Goal: Task Accomplishment & Management: Use online tool/utility

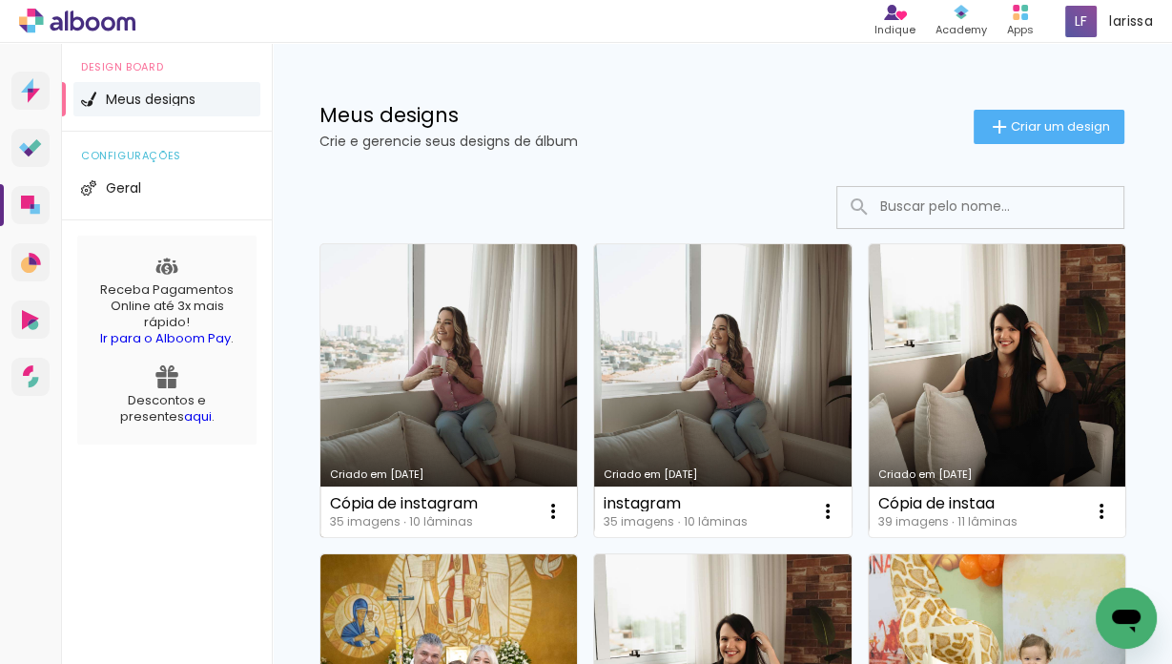
click at [518, 311] on link "Criado em [DATE]" at bounding box center [448, 390] width 257 height 293
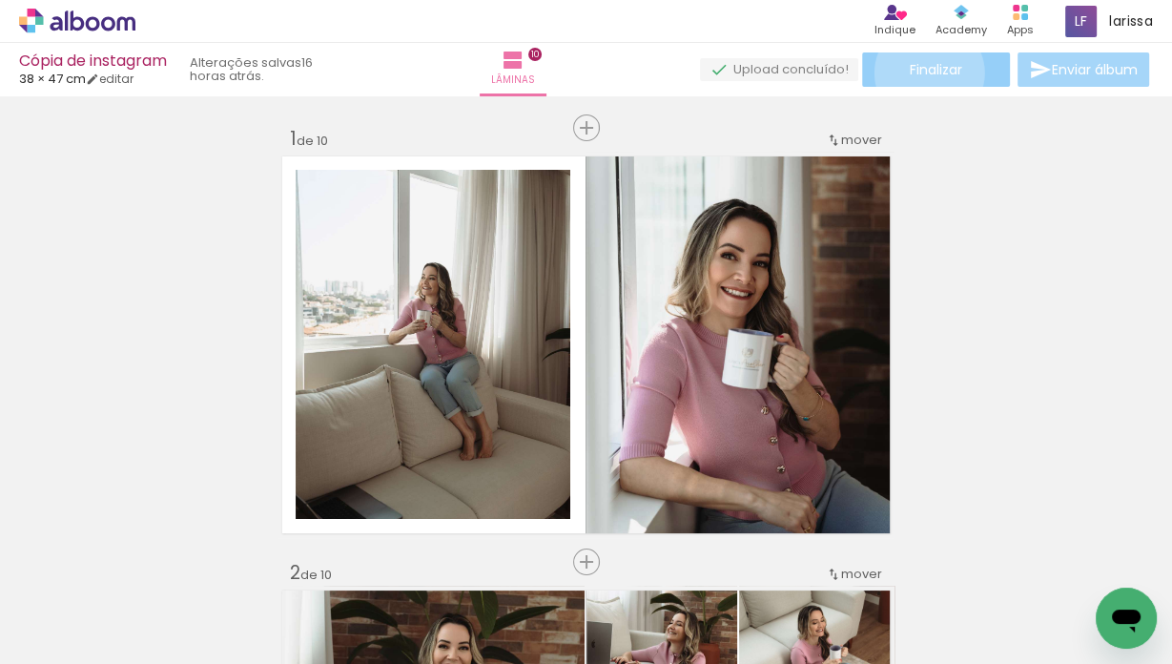
click at [922, 72] on span "Finalizar" at bounding box center [936, 69] width 52 height 13
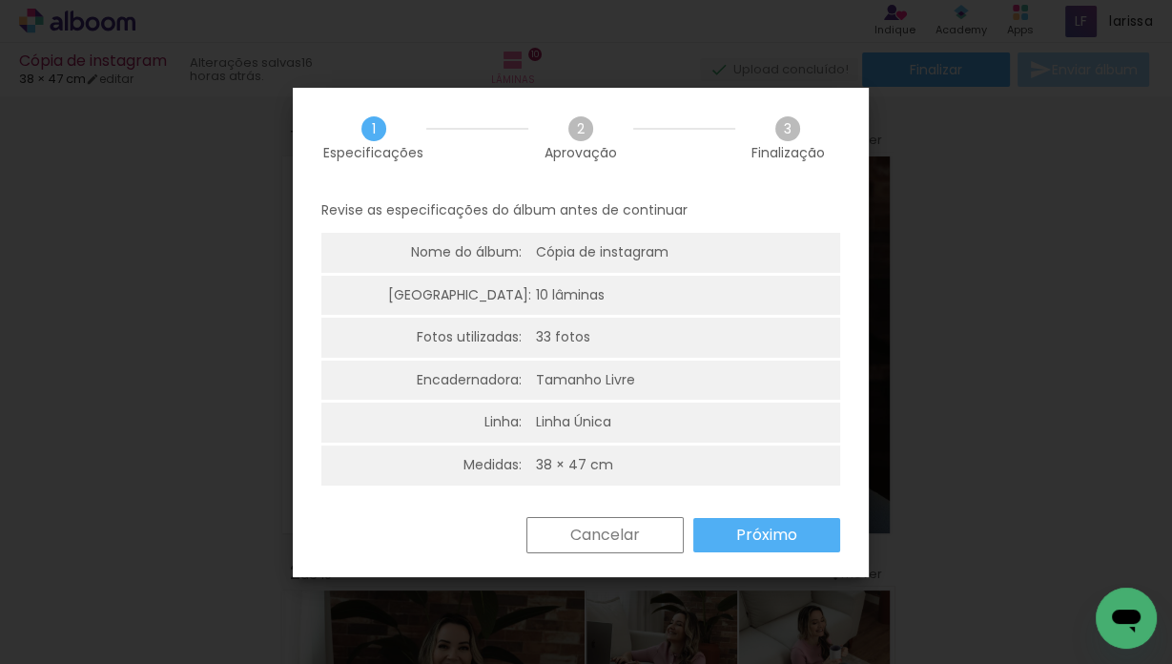
click at [812, 532] on paper-button "Próximo" at bounding box center [766, 535] width 147 height 34
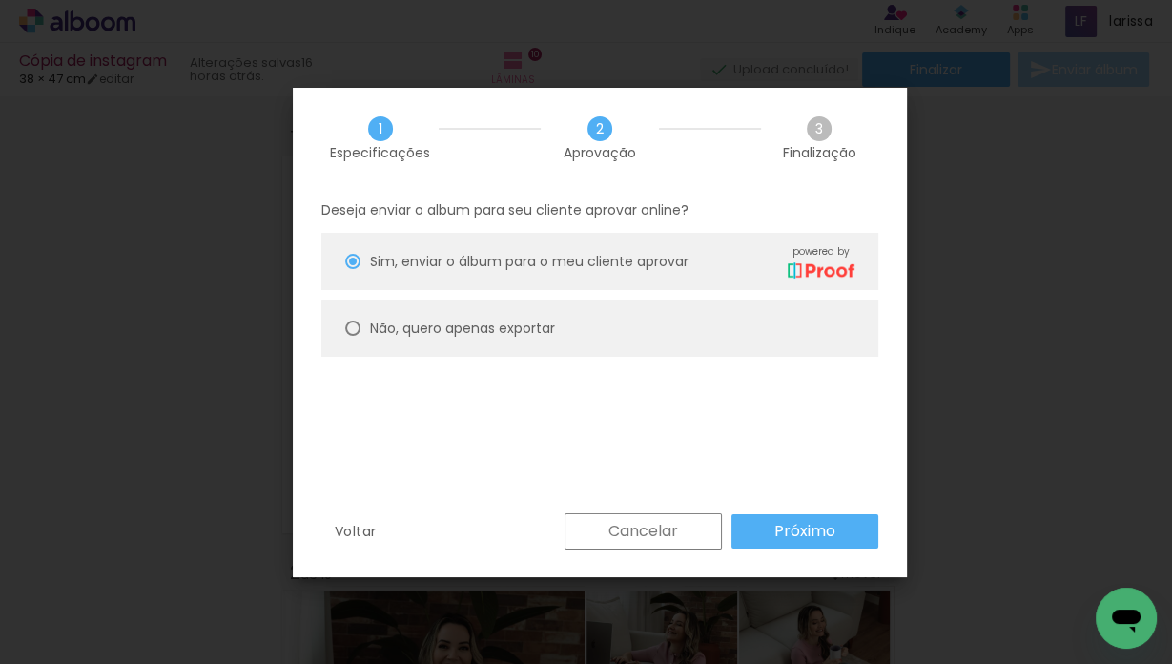
click at [498, 316] on paper-radio-button "Não, quero apenas exportar" at bounding box center [599, 327] width 557 height 57
type paper-radio-button "on"
click at [796, 509] on div "Deseja enviar o album para seu cliente aprovar online? Sim, enviar o álbum para…" at bounding box center [600, 351] width 614 height 326
click at [0, 0] on slot "Próximo" at bounding box center [0, 0] width 0 height 0
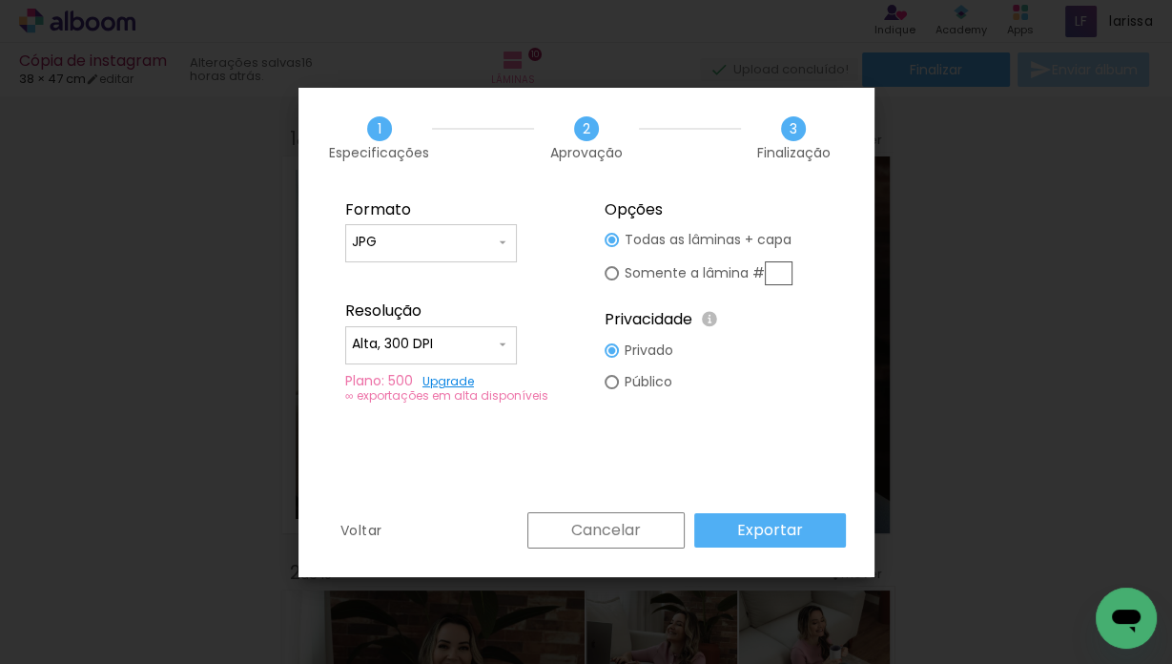
click at [809, 528] on paper-button "Exportar" at bounding box center [770, 530] width 152 height 34
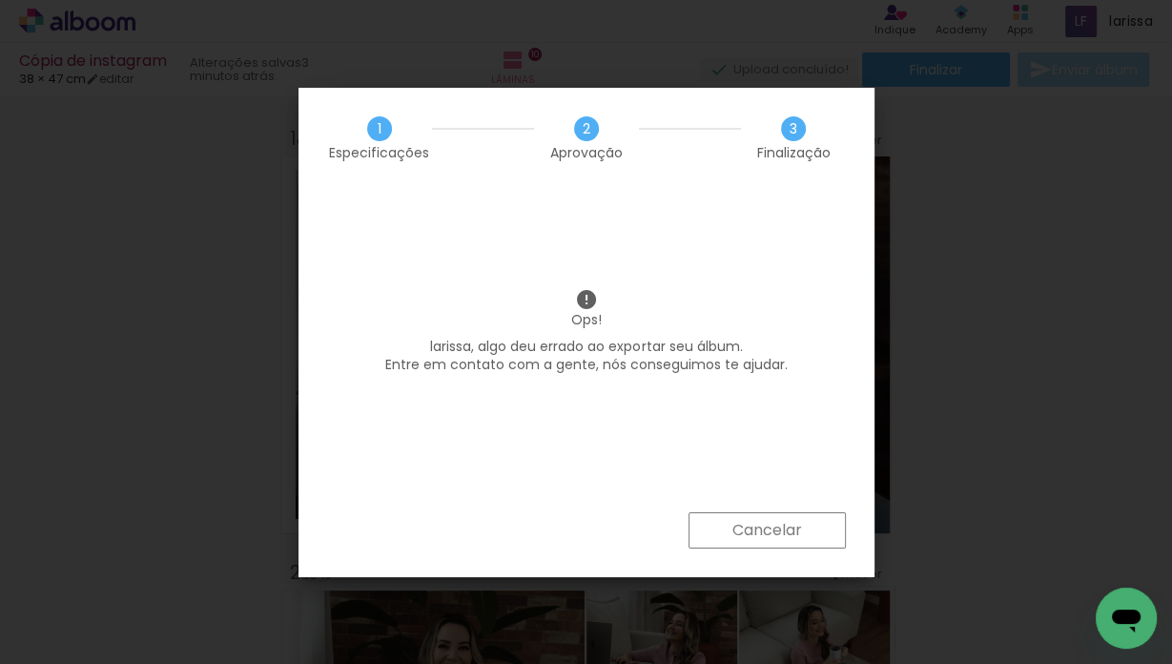
click at [807, 529] on paper-button "Cancelar" at bounding box center [766, 530] width 157 height 36
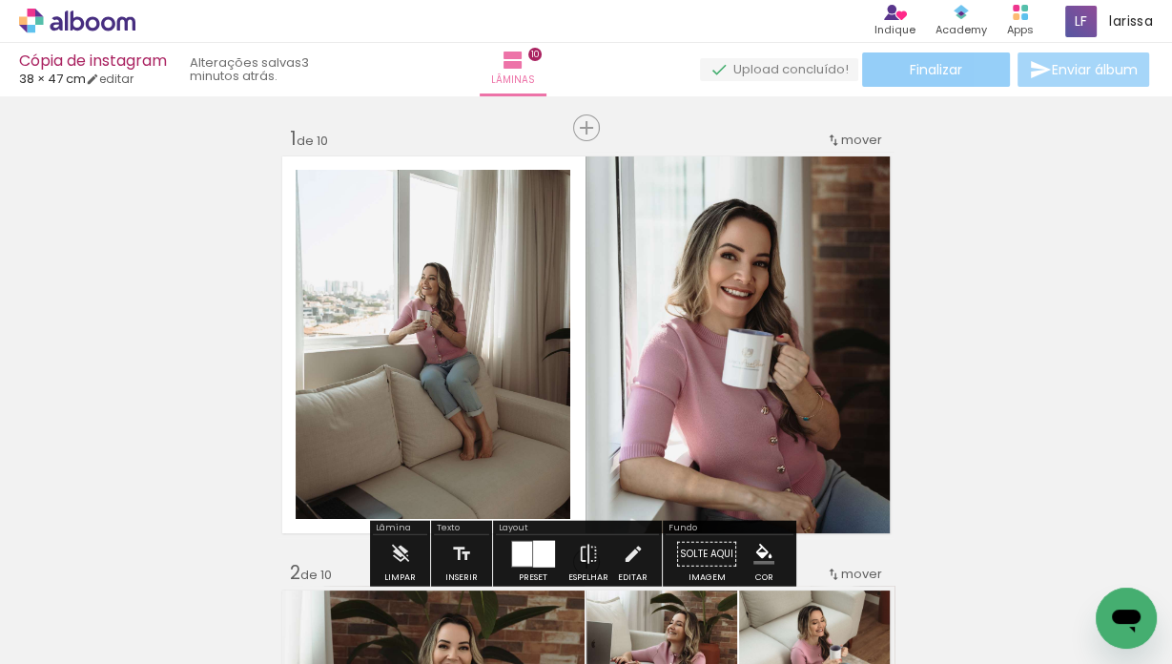
click at [943, 82] on paper-button "Finalizar" at bounding box center [936, 69] width 148 height 34
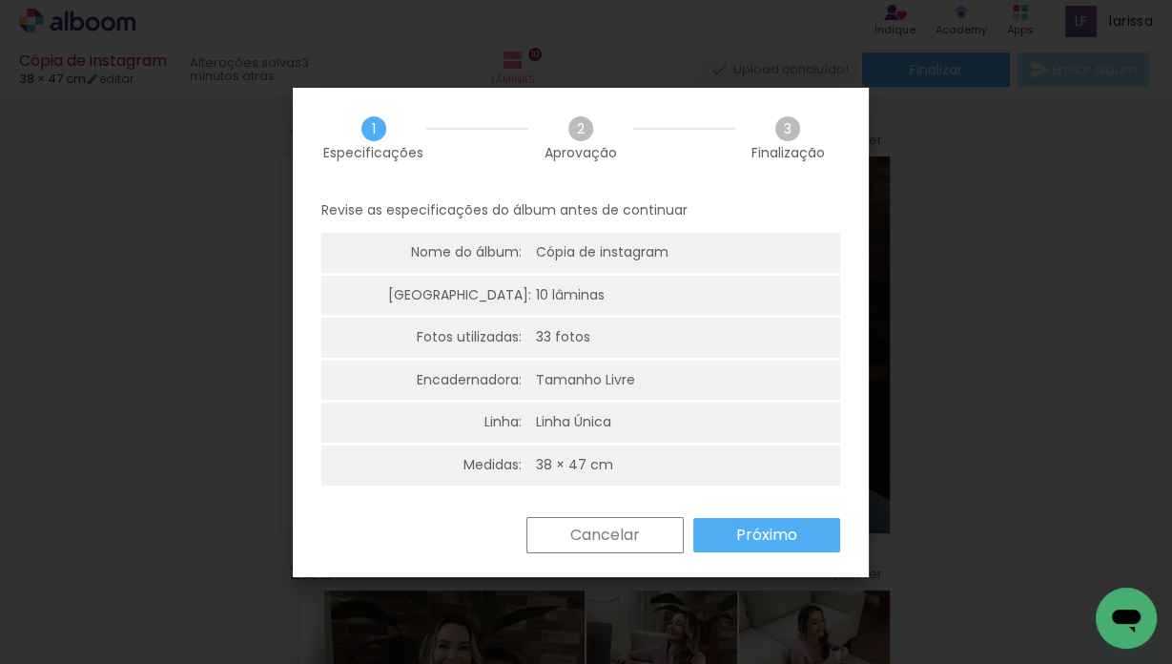
click at [1038, 417] on iron-overlay-backdrop at bounding box center [586, 332] width 1172 height 664
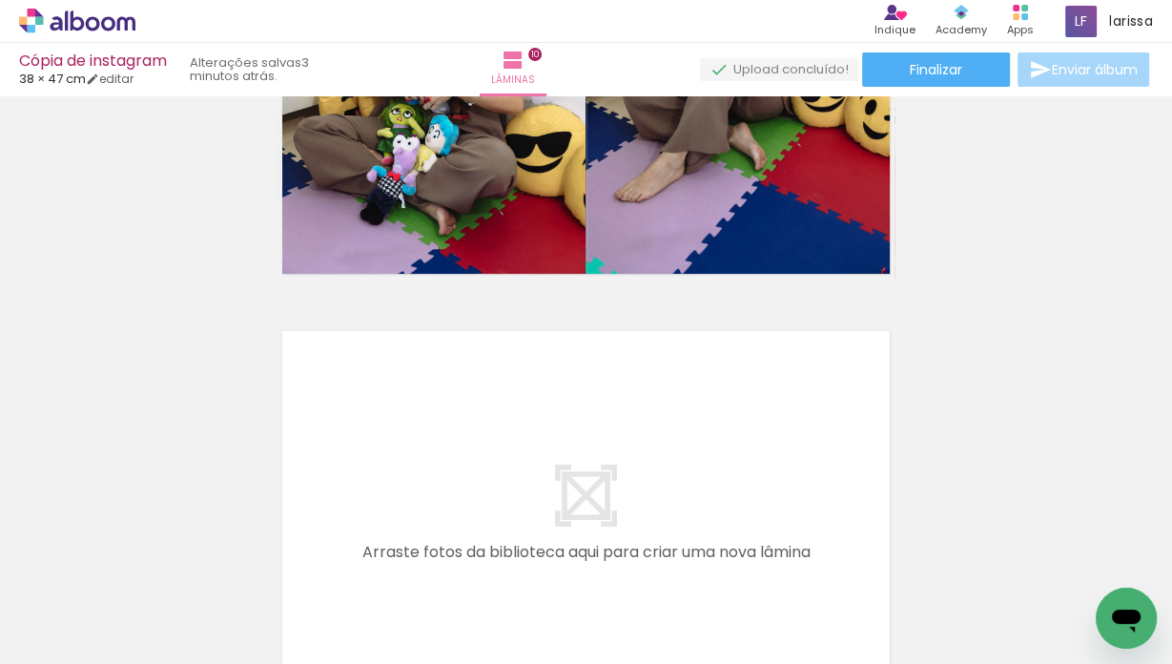
scroll to position [4398, 0]
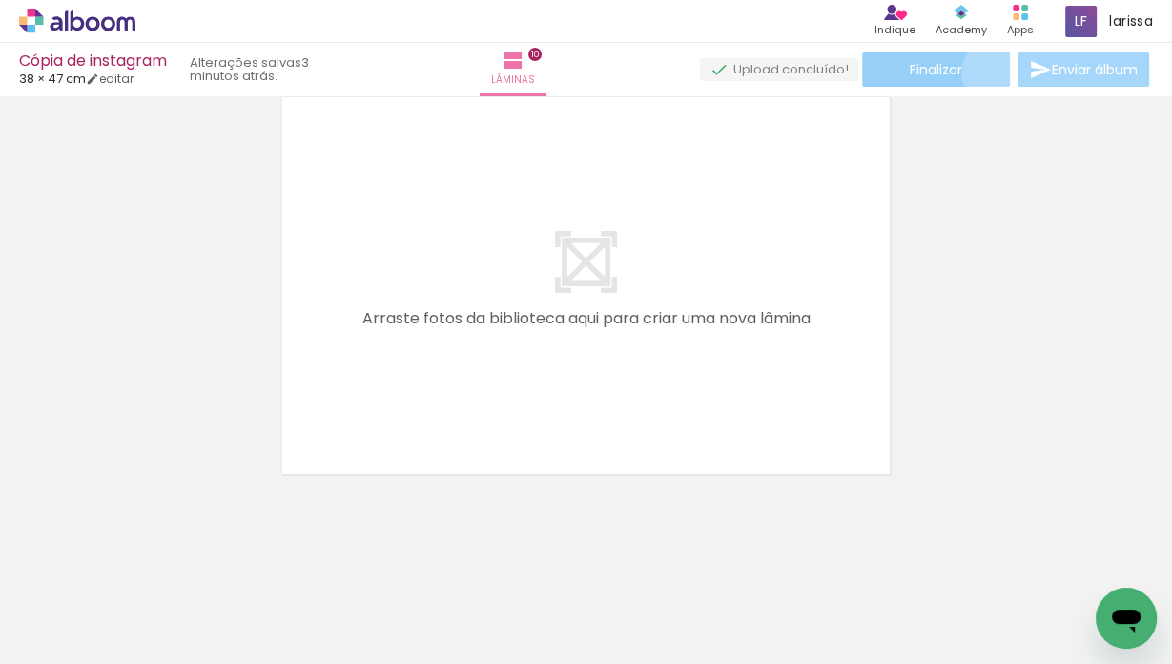
click at [988, 72] on paper-button "Finalizar" at bounding box center [936, 69] width 148 height 34
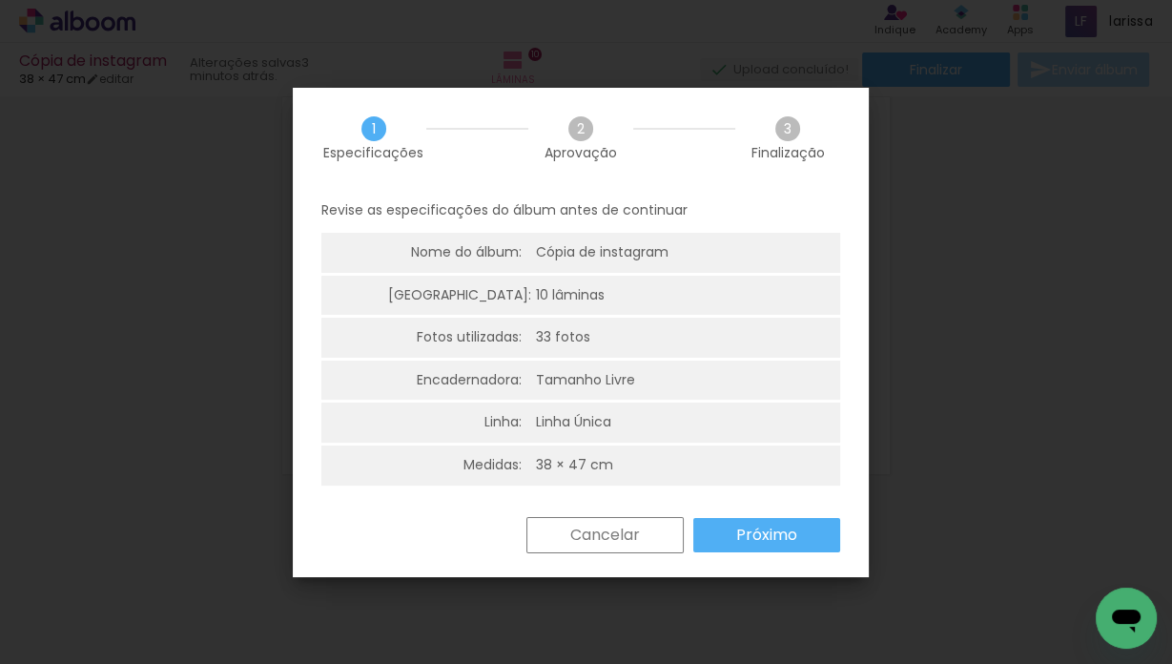
click at [0, 0] on slot "Próximo" at bounding box center [0, 0] width 0 height 0
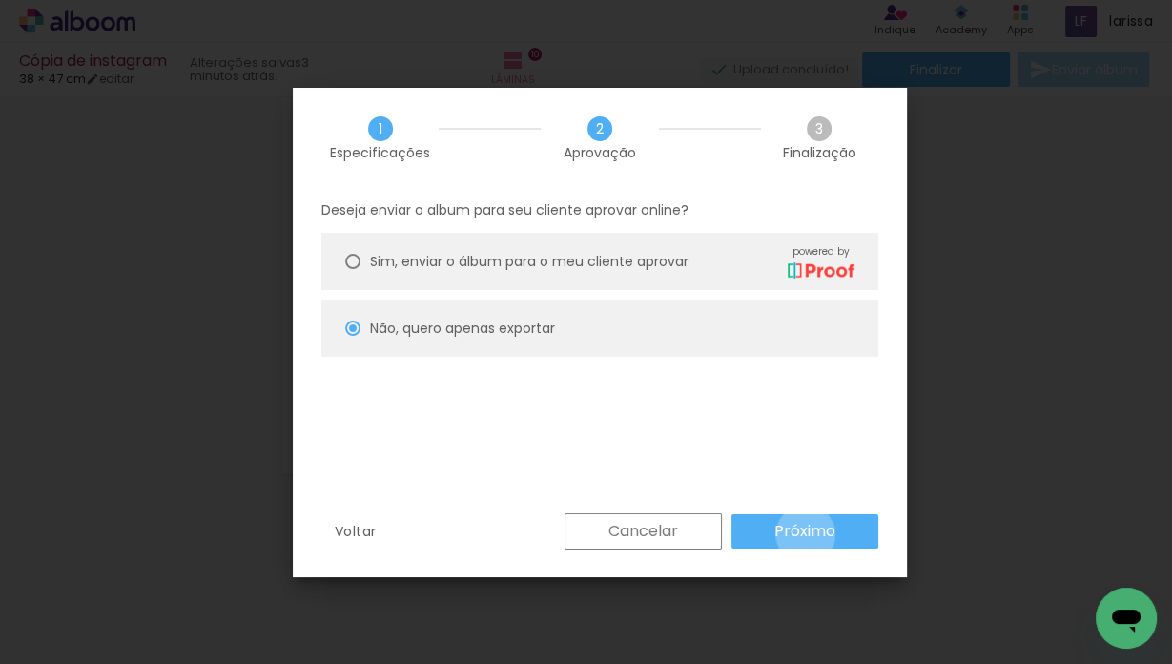
click at [0, 0] on slot "Próximo" at bounding box center [0, 0] width 0 height 0
type input "Alta, 300 DPI"
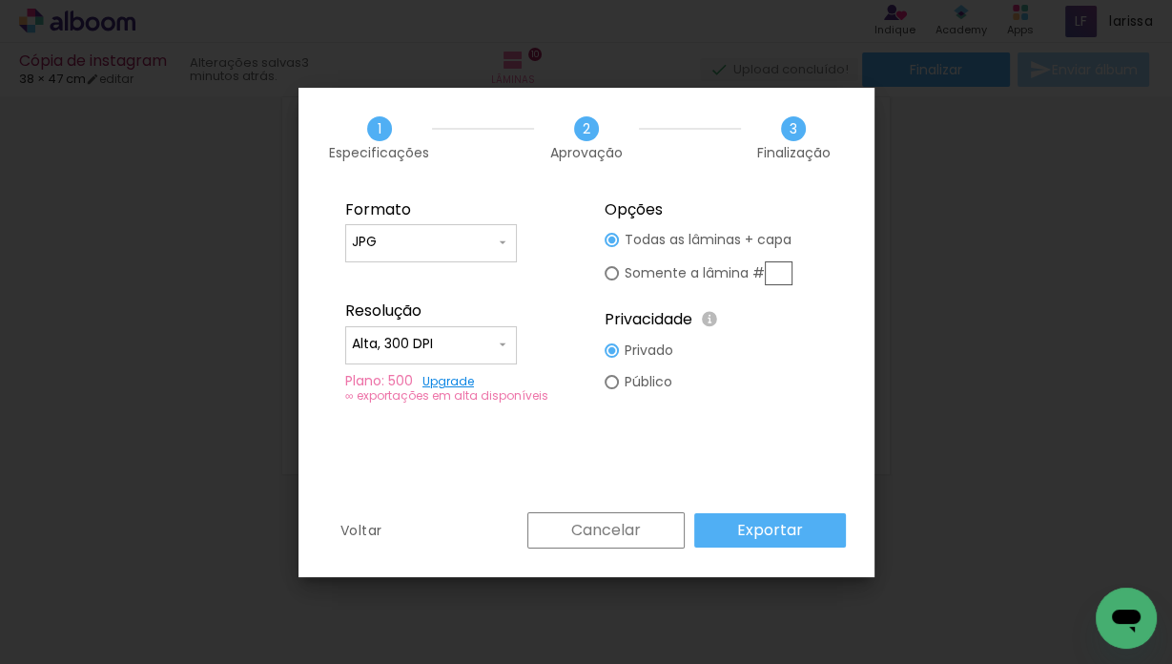
click at [790, 546] on div "Cancelar Exportar" at bounding box center [682, 530] width 328 height 36
click at [788, 541] on paper-button "Exportar" at bounding box center [770, 530] width 152 height 34
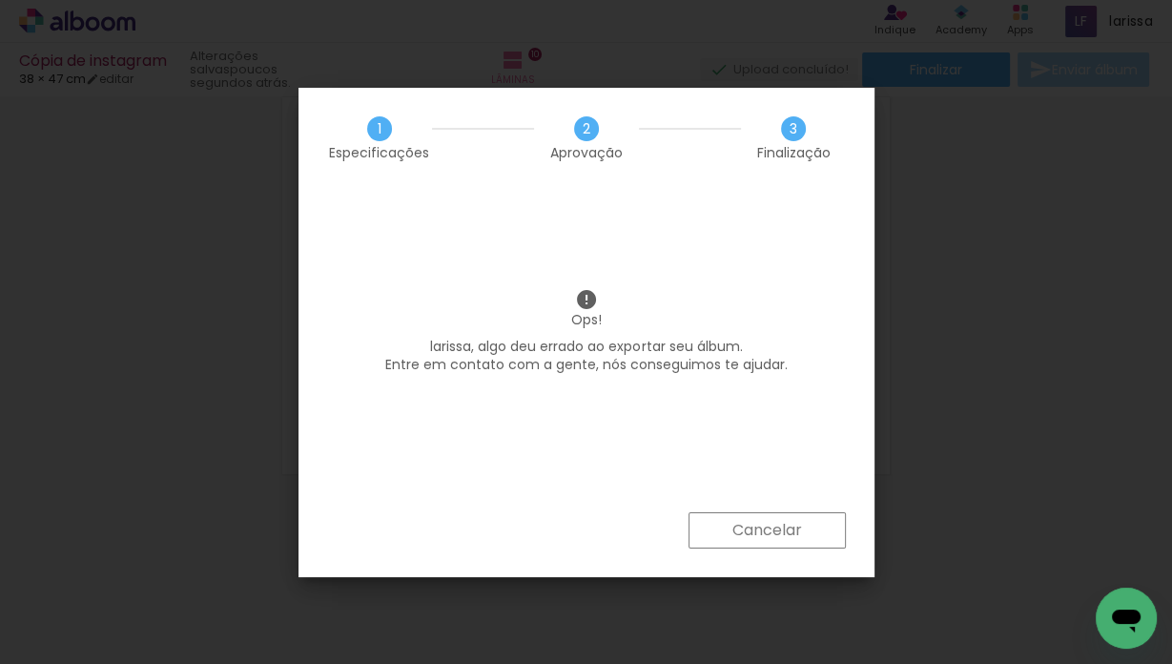
click at [804, 530] on paper-button "Cancelar" at bounding box center [766, 530] width 157 height 36
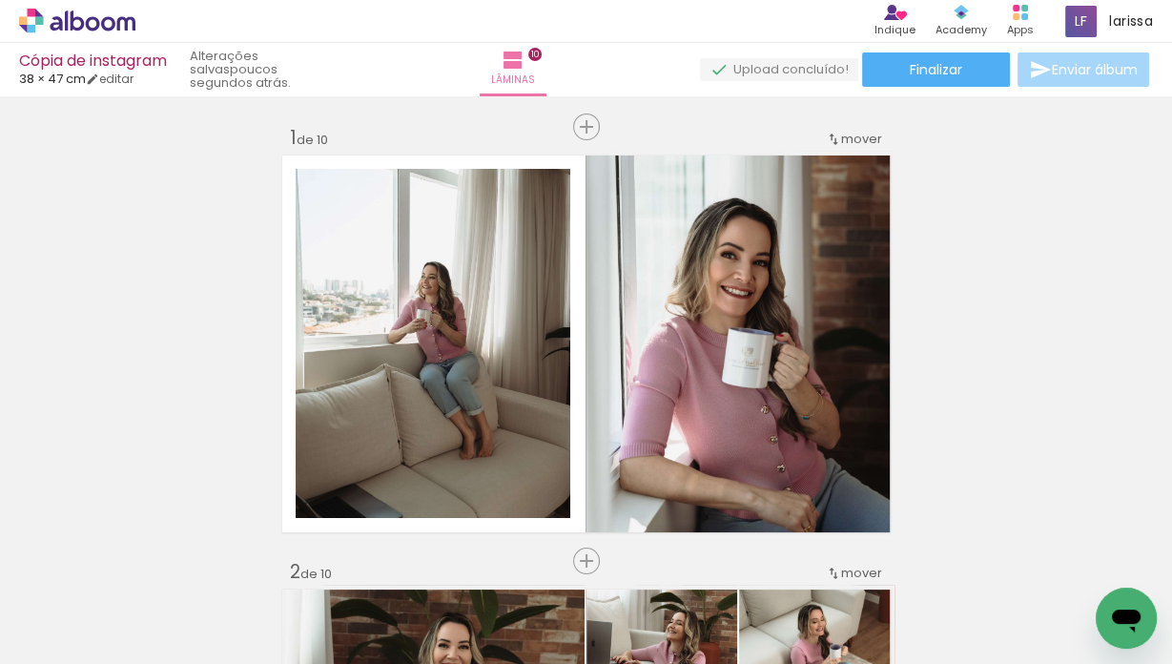
scroll to position [0, 0]
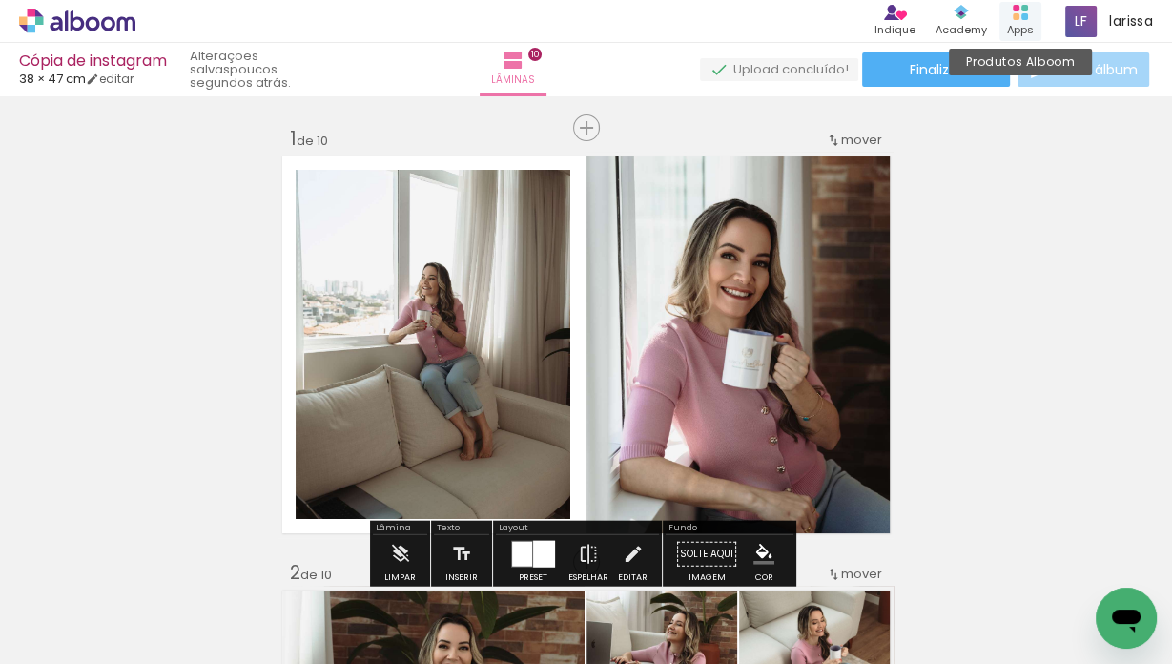
click at [1027, 22] on div "Apps" at bounding box center [1020, 30] width 27 height 16
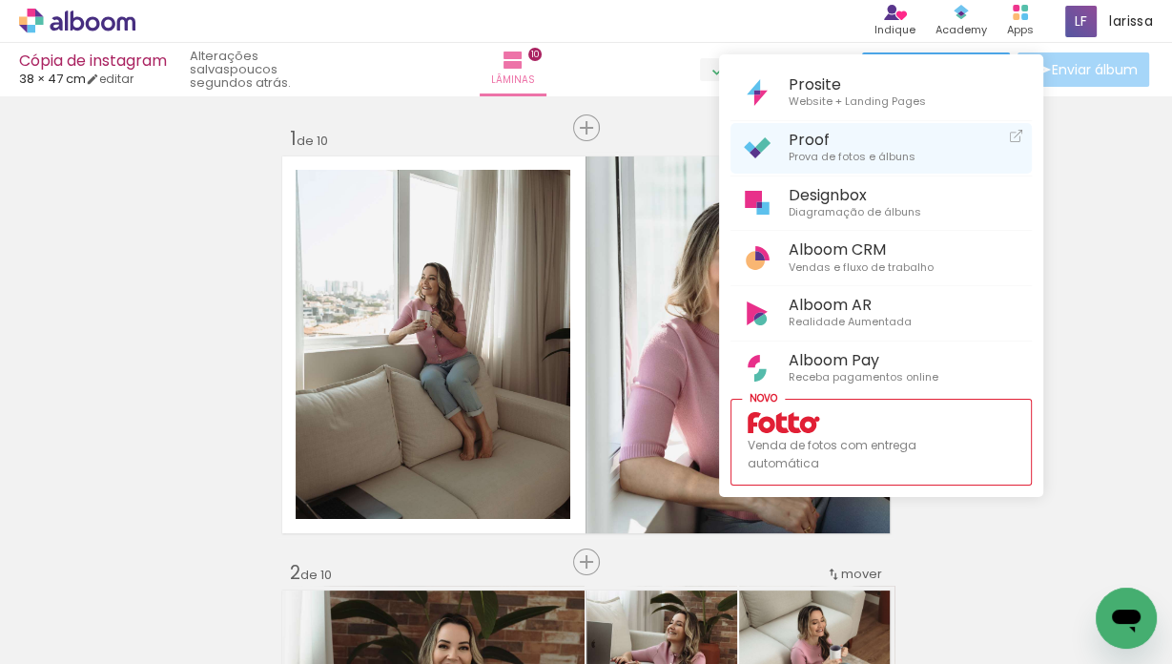
click at [824, 153] on span "Prova de fotos e álbuns" at bounding box center [852, 157] width 127 height 17
